Goal: Information Seeking & Learning: Understand process/instructions

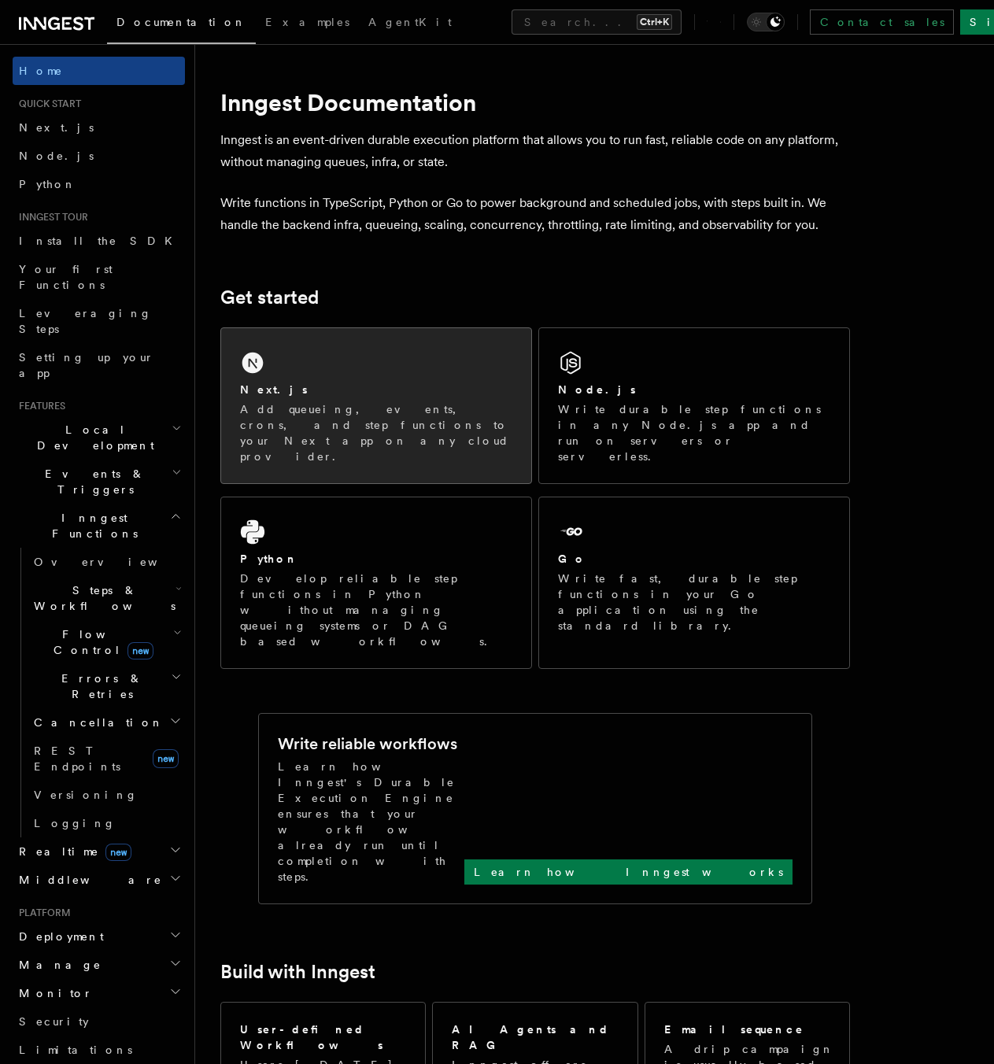
click at [312, 411] on p "Add queueing, events, crons, and step functions to your Next app on any cloud p…" at bounding box center [376, 432] width 272 height 63
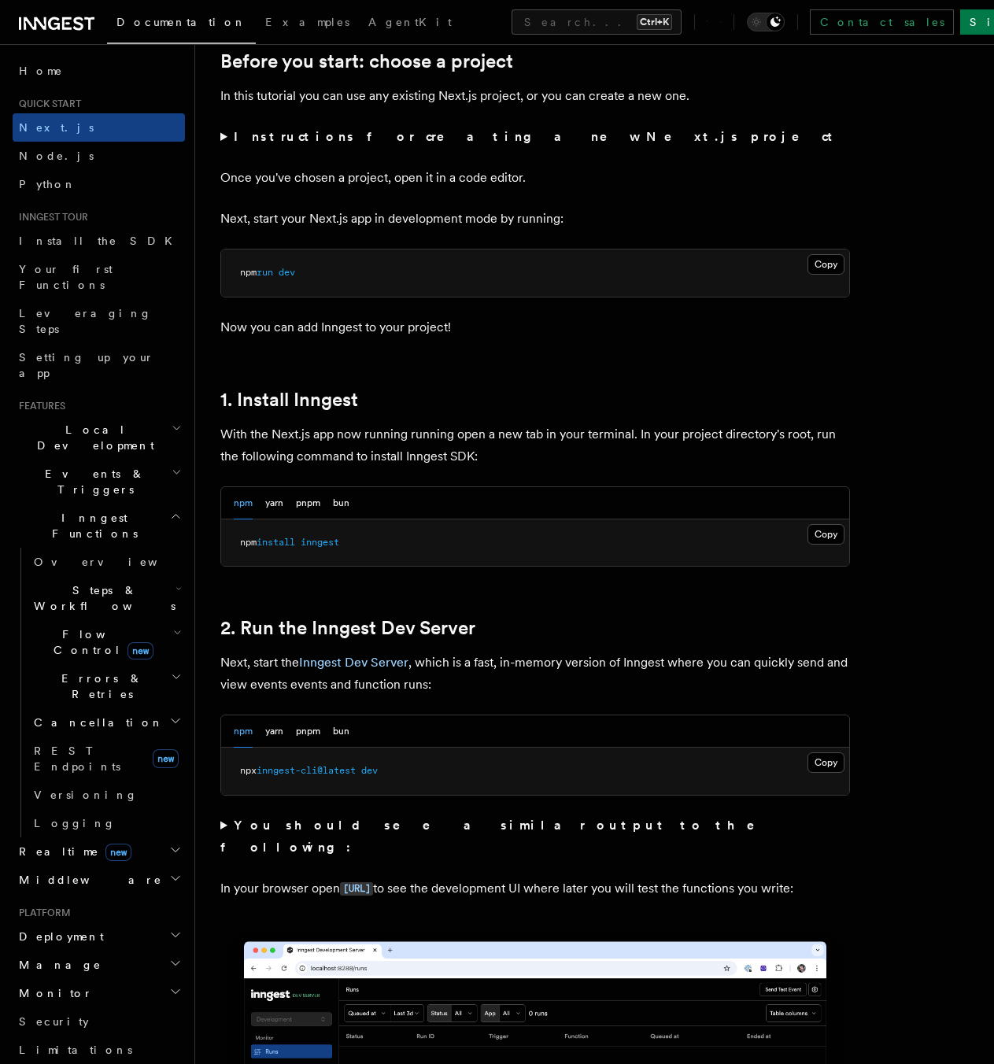
scroll to position [630, 0]
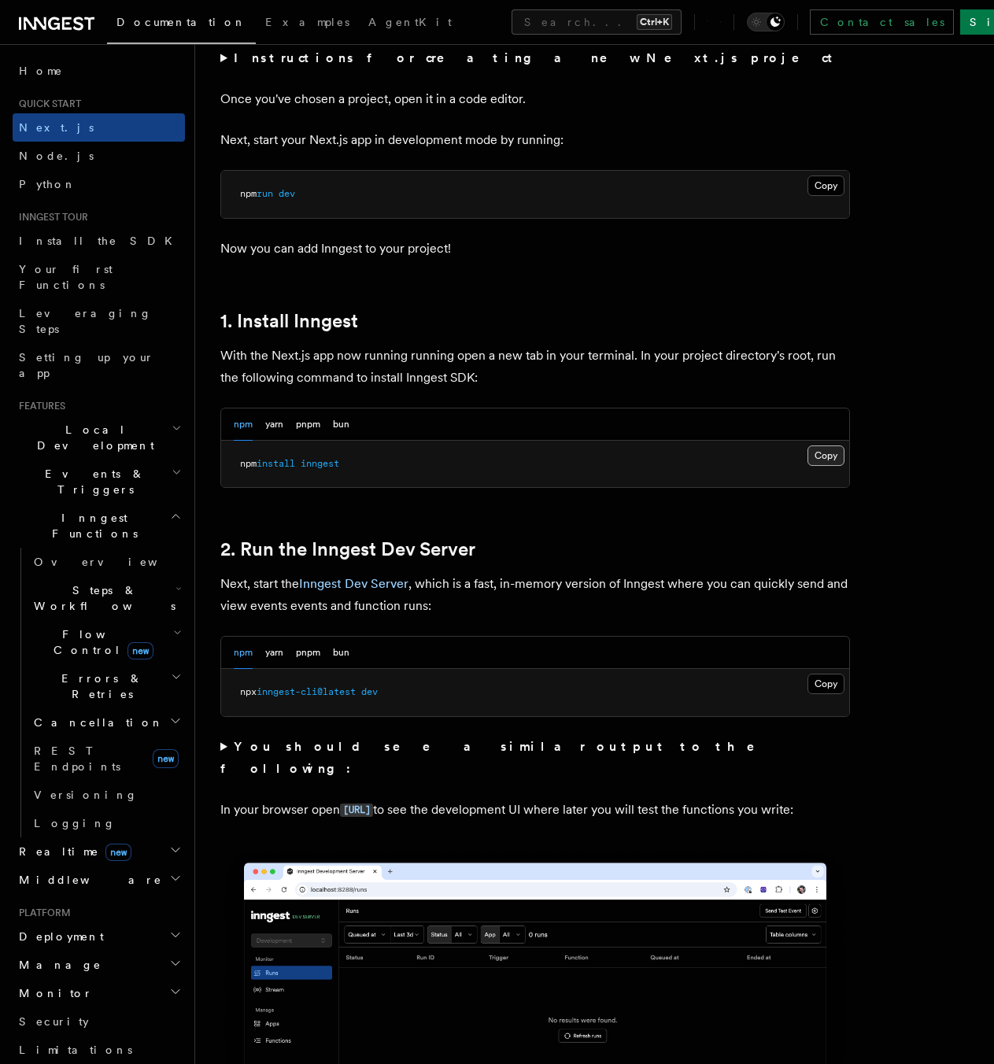
click at [833, 448] on button "Copy Copied" at bounding box center [826, 455] width 37 height 20
click at [819, 678] on button "Copy Copied" at bounding box center [826, 684] width 37 height 20
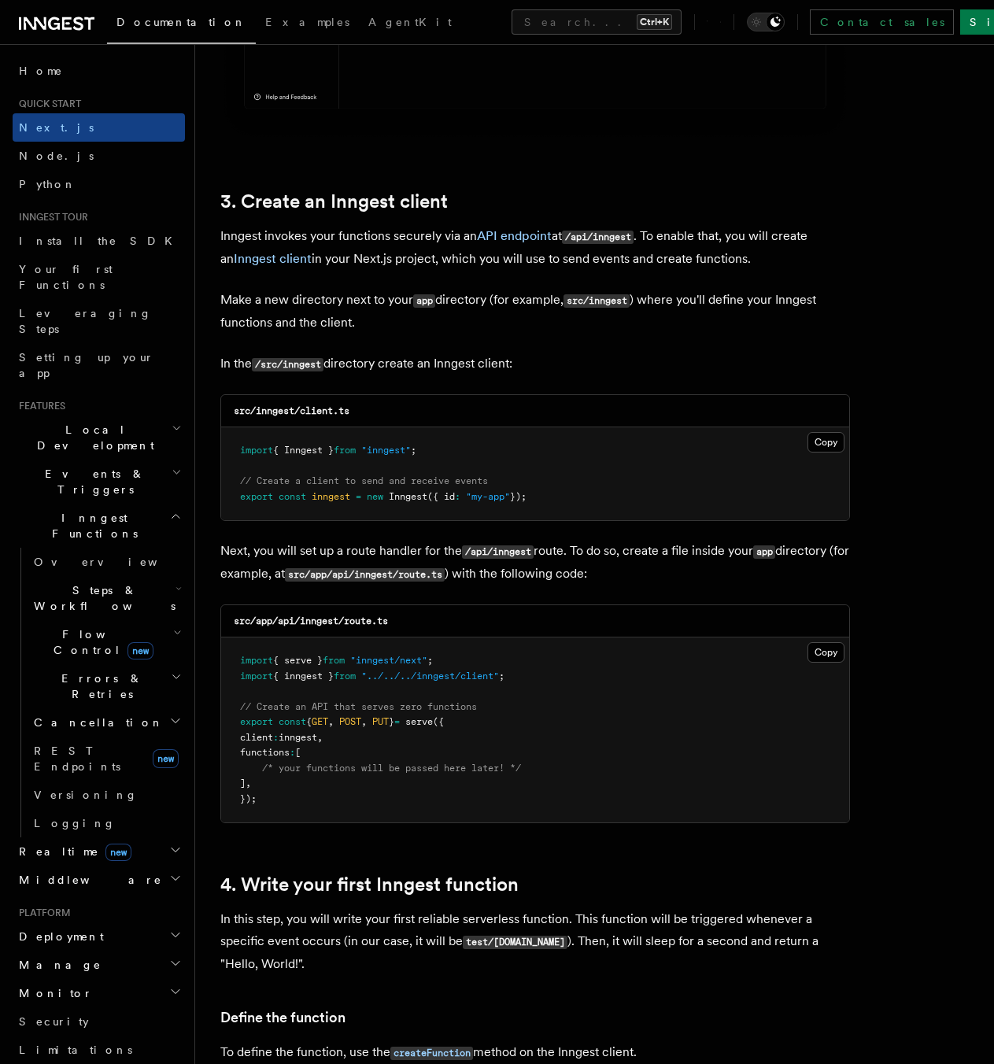
scroll to position [1810, 0]
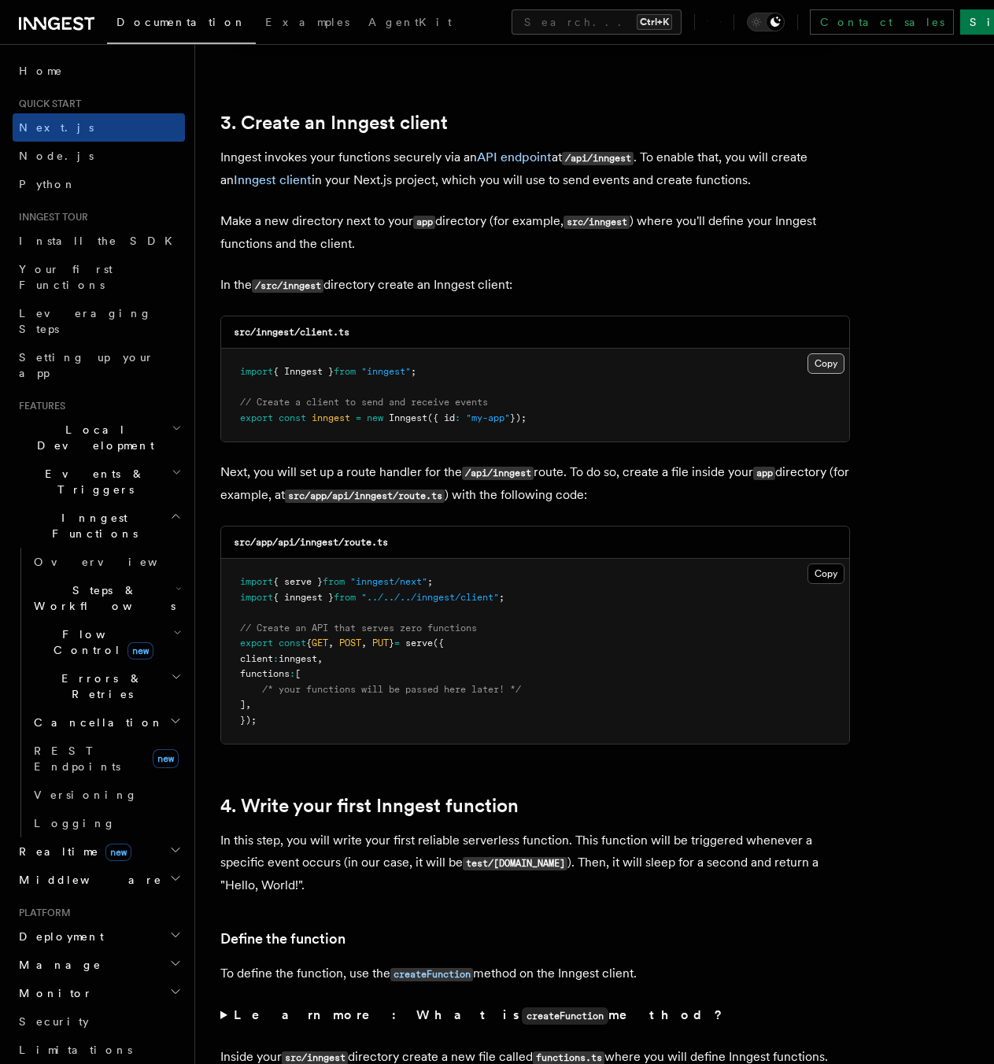
click at [828, 365] on button "Copy Copied" at bounding box center [826, 363] width 37 height 20
click at [811, 577] on button "Copy Copied" at bounding box center [826, 574] width 37 height 20
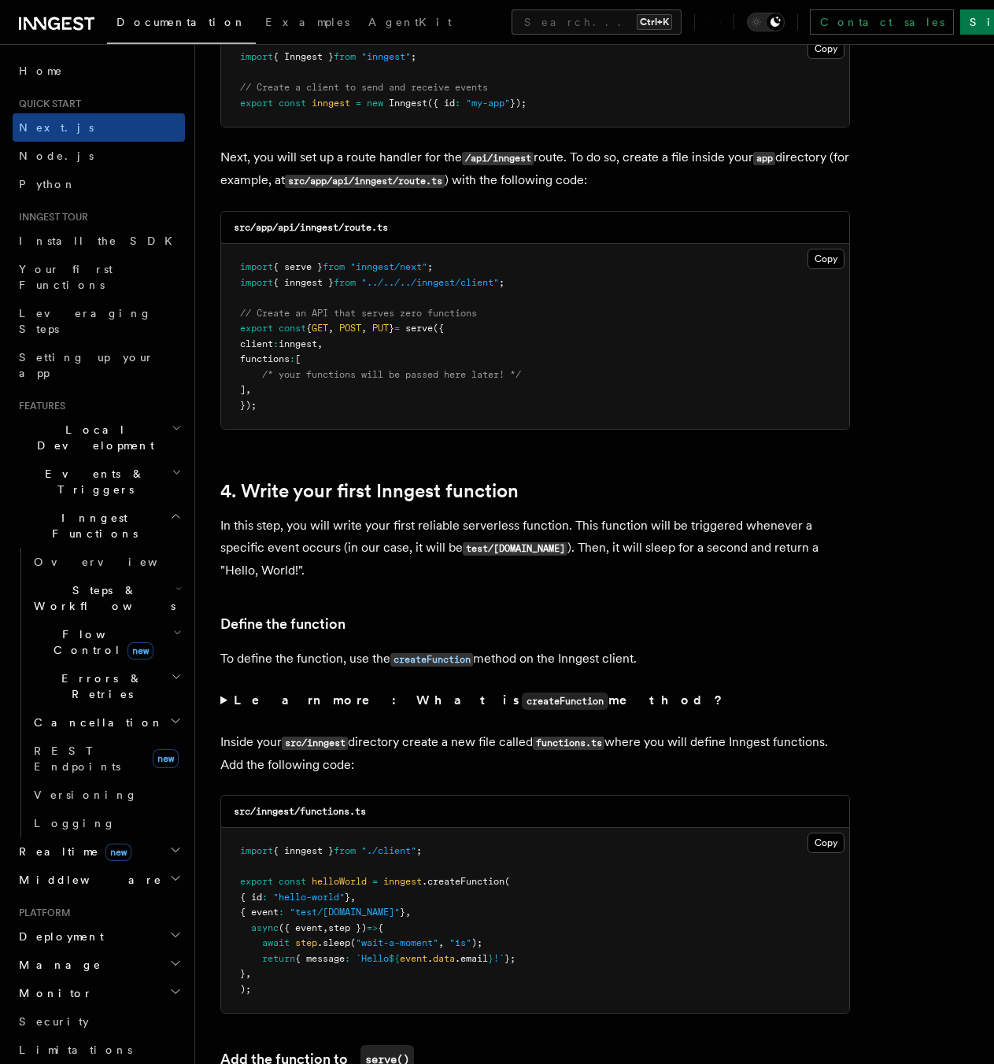
scroll to position [2204, 0]
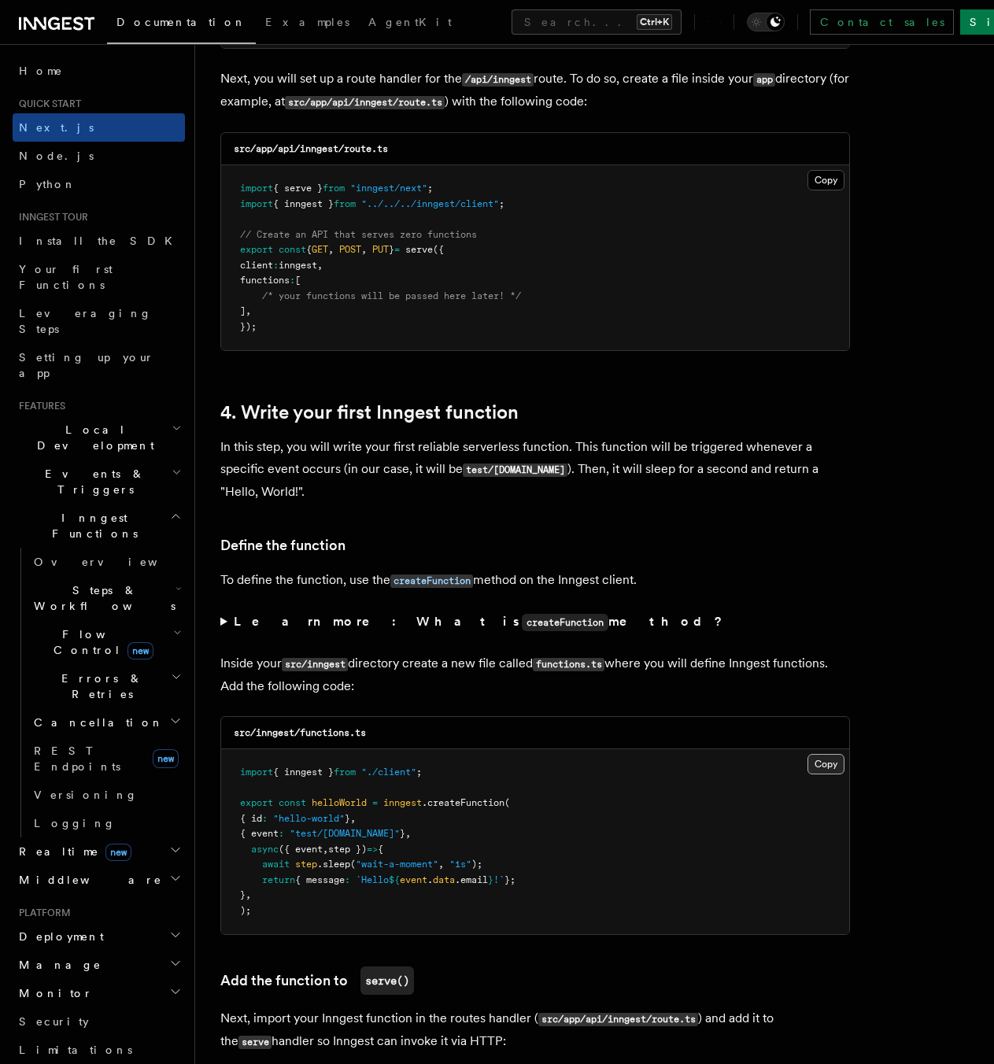
click at [825, 755] on button "Copy Copied" at bounding box center [826, 764] width 37 height 20
